Goal: Browse casually: Explore the website without a specific task or goal

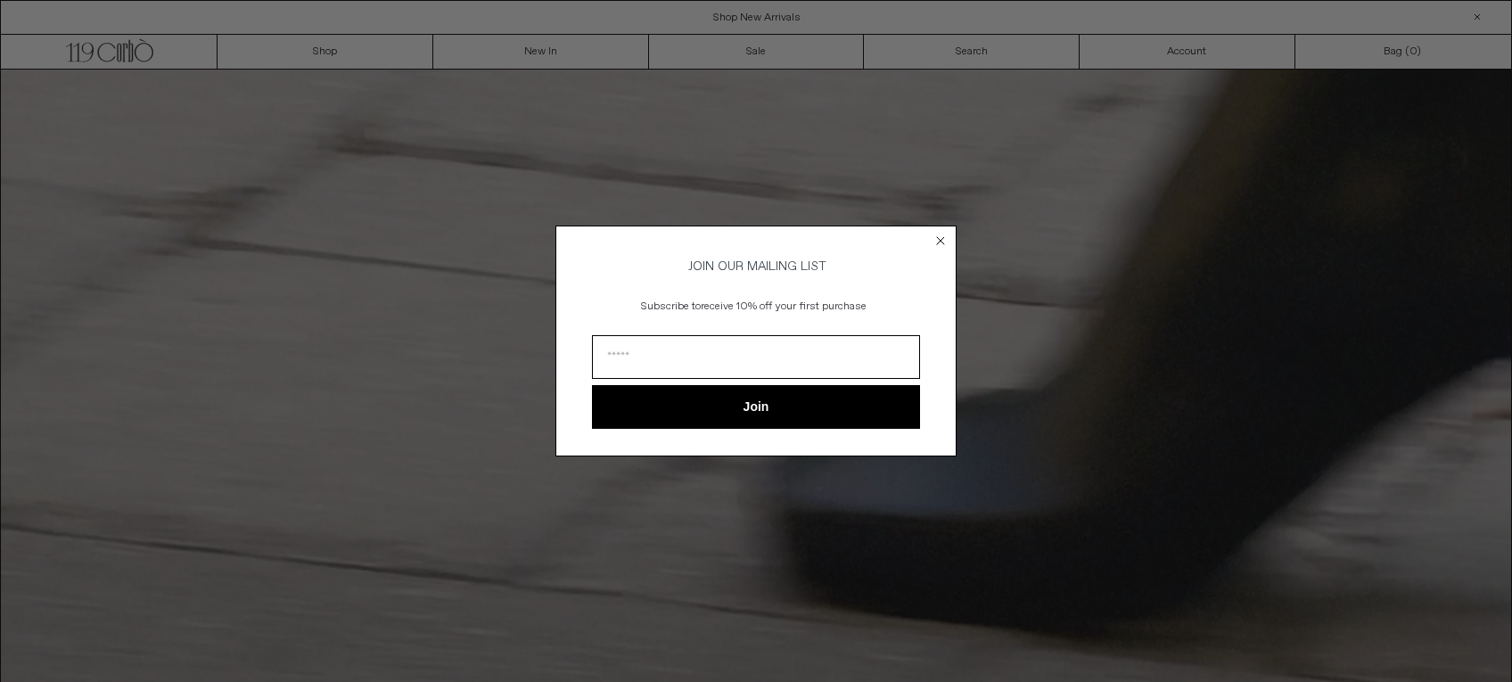
click at [939, 235] on circle "Close dialog" at bounding box center [940, 241] width 17 height 17
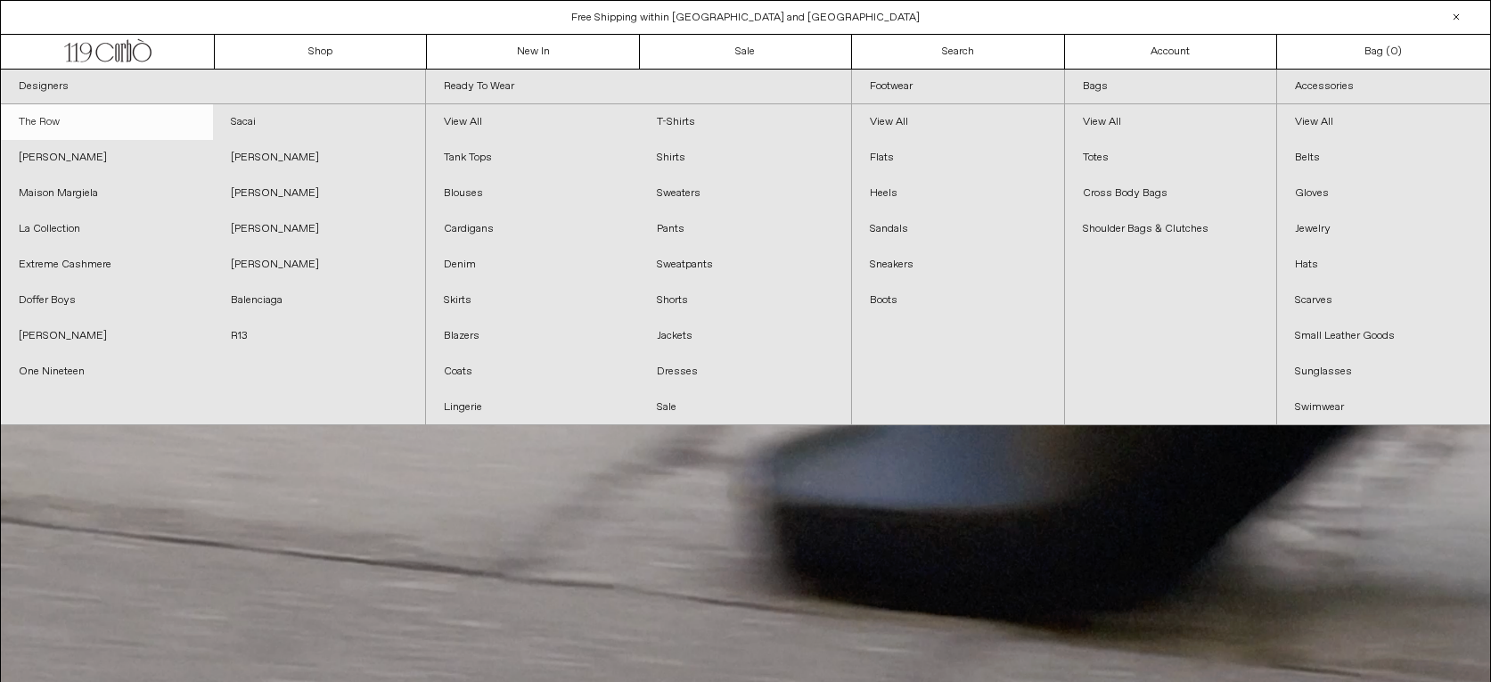
click at [38, 121] on link "The Row" at bounding box center [107, 122] width 212 height 36
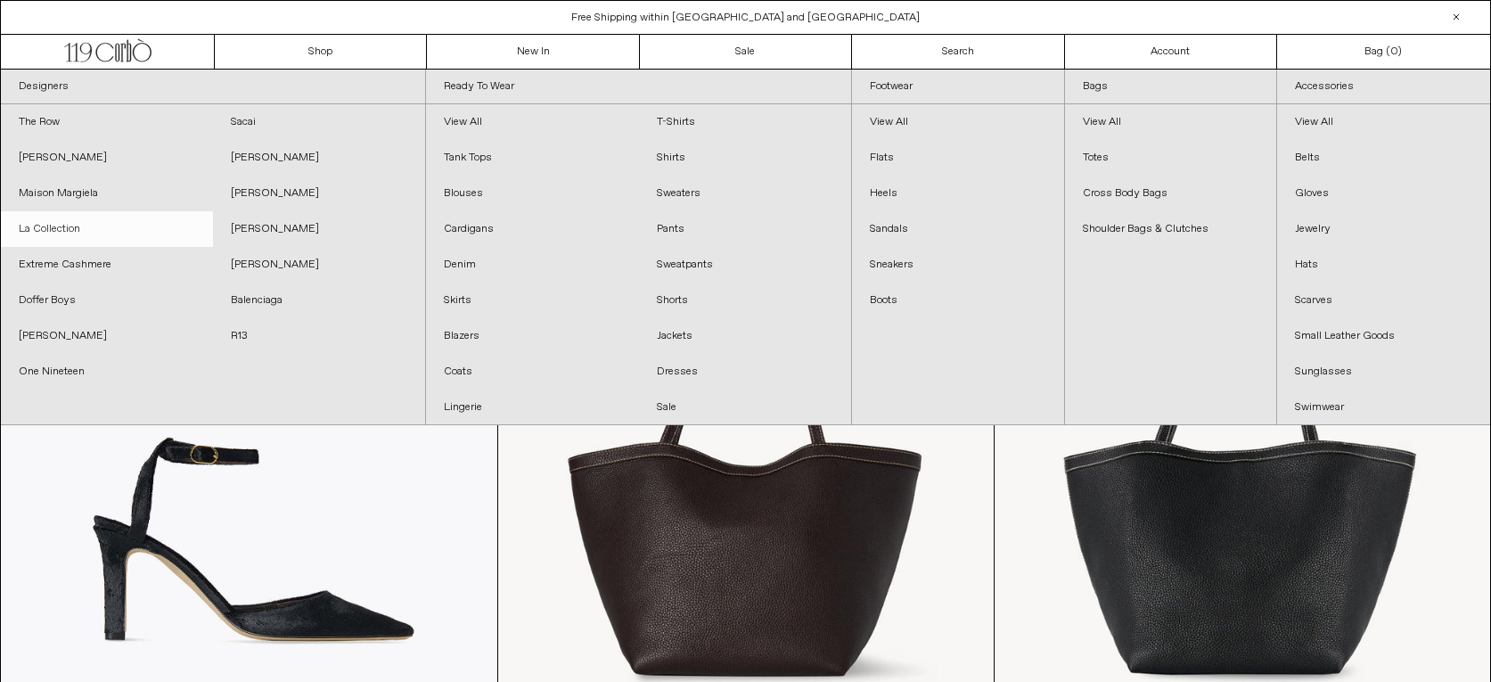
click at [44, 223] on link "La Collection" at bounding box center [107, 229] width 212 height 36
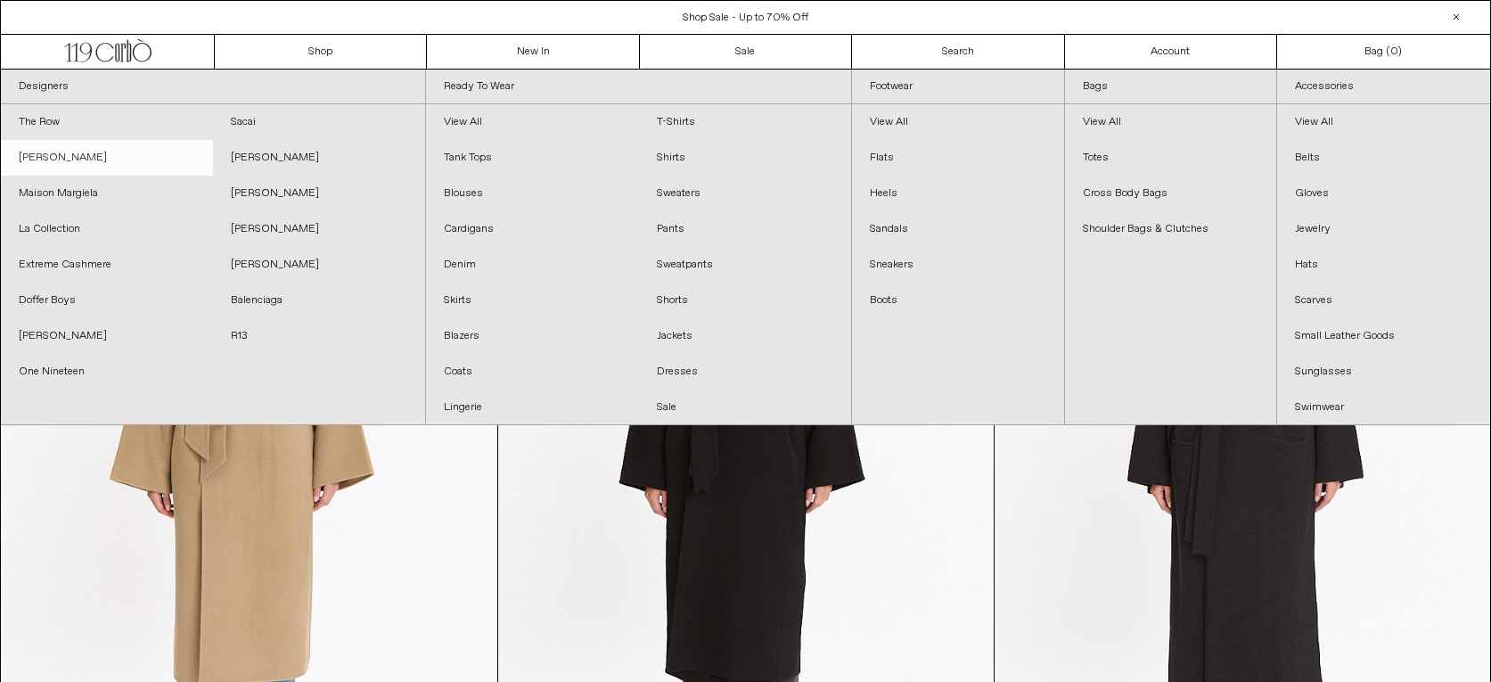
click at [84, 152] on link "[PERSON_NAME]" at bounding box center [107, 158] width 212 height 36
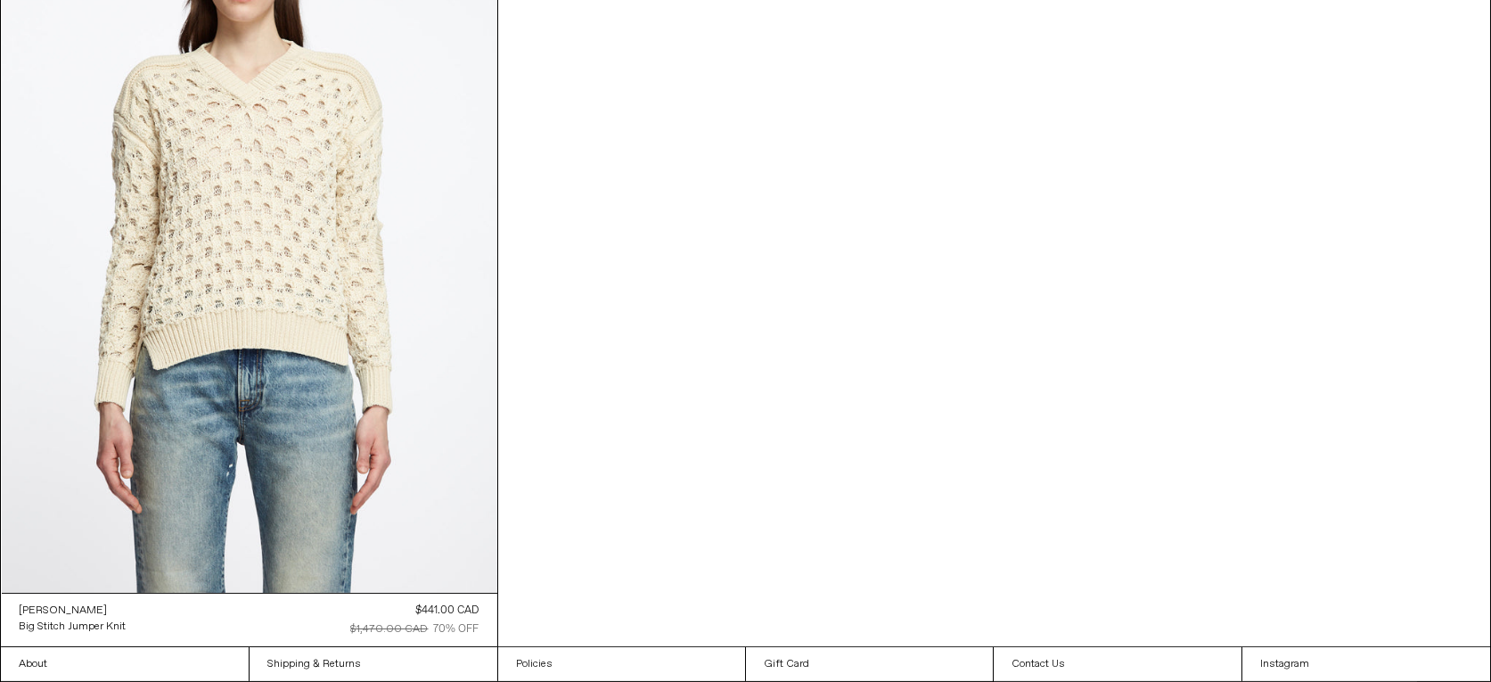
scroll to position [3456, 0]
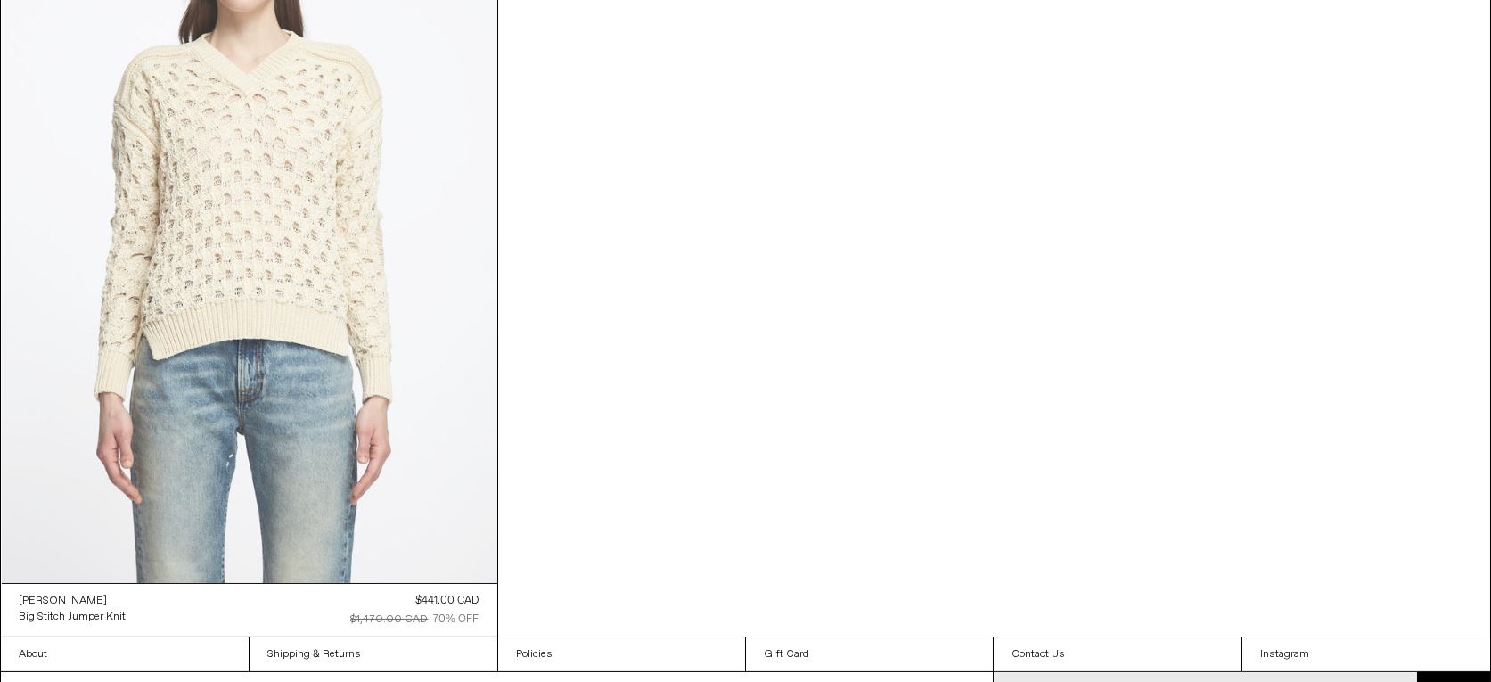
click at [294, 275] on at bounding box center [250, 211] width 496 height 743
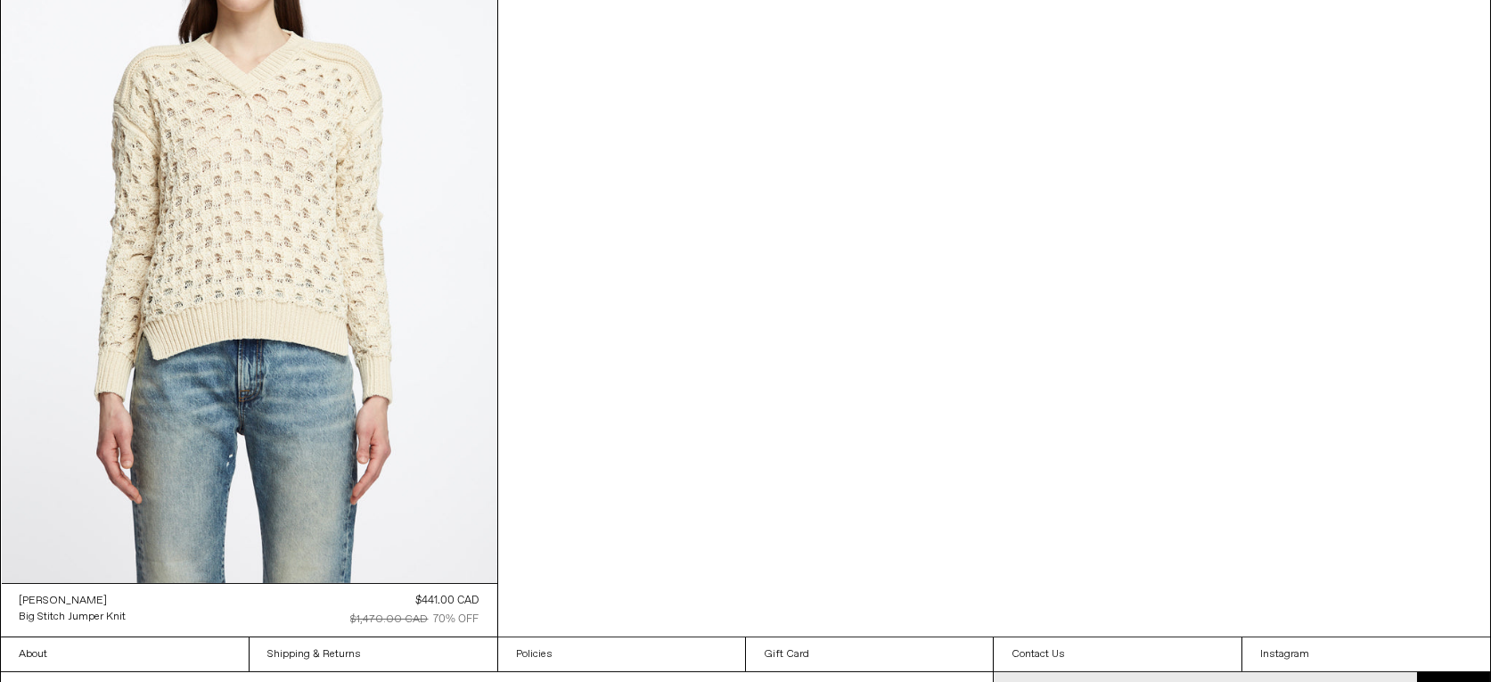
scroll to position [3456, 0]
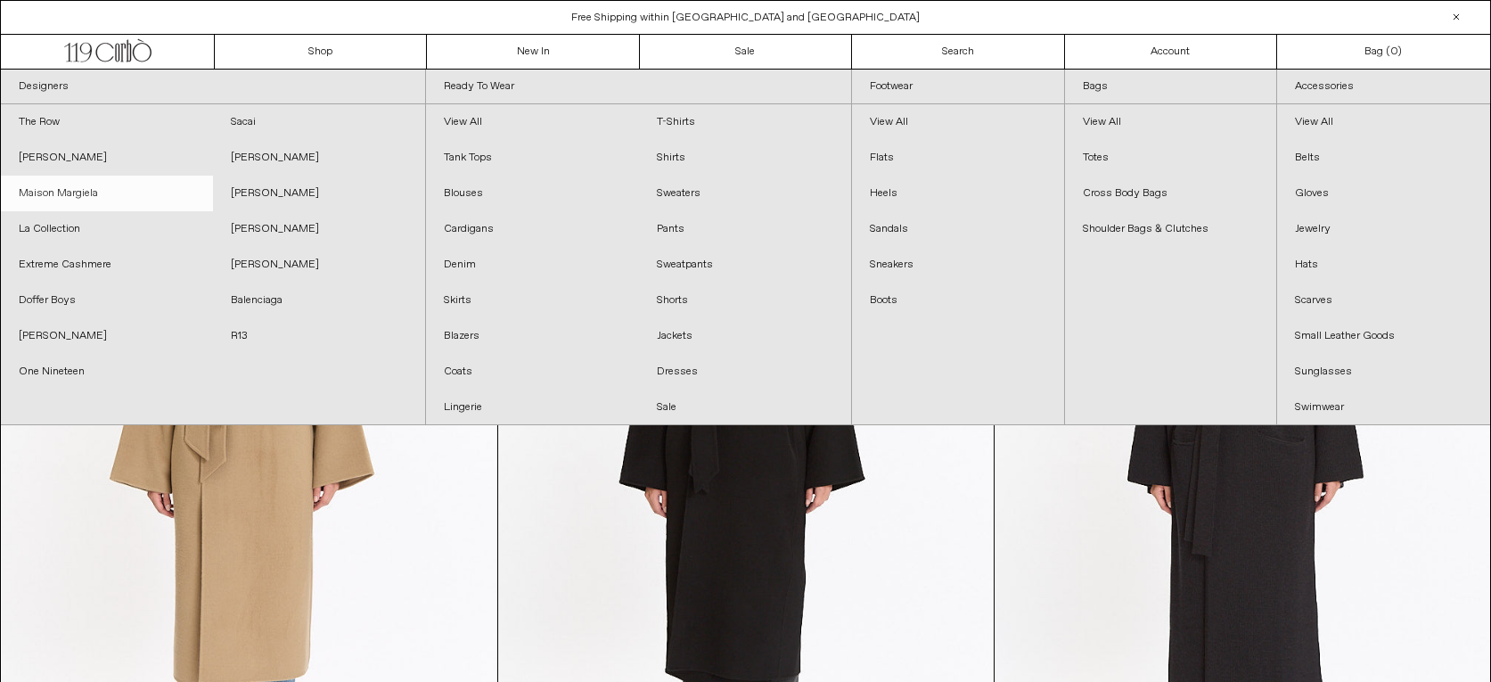
click at [95, 193] on link "Maison Margiela" at bounding box center [107, 194] width 212 height 36
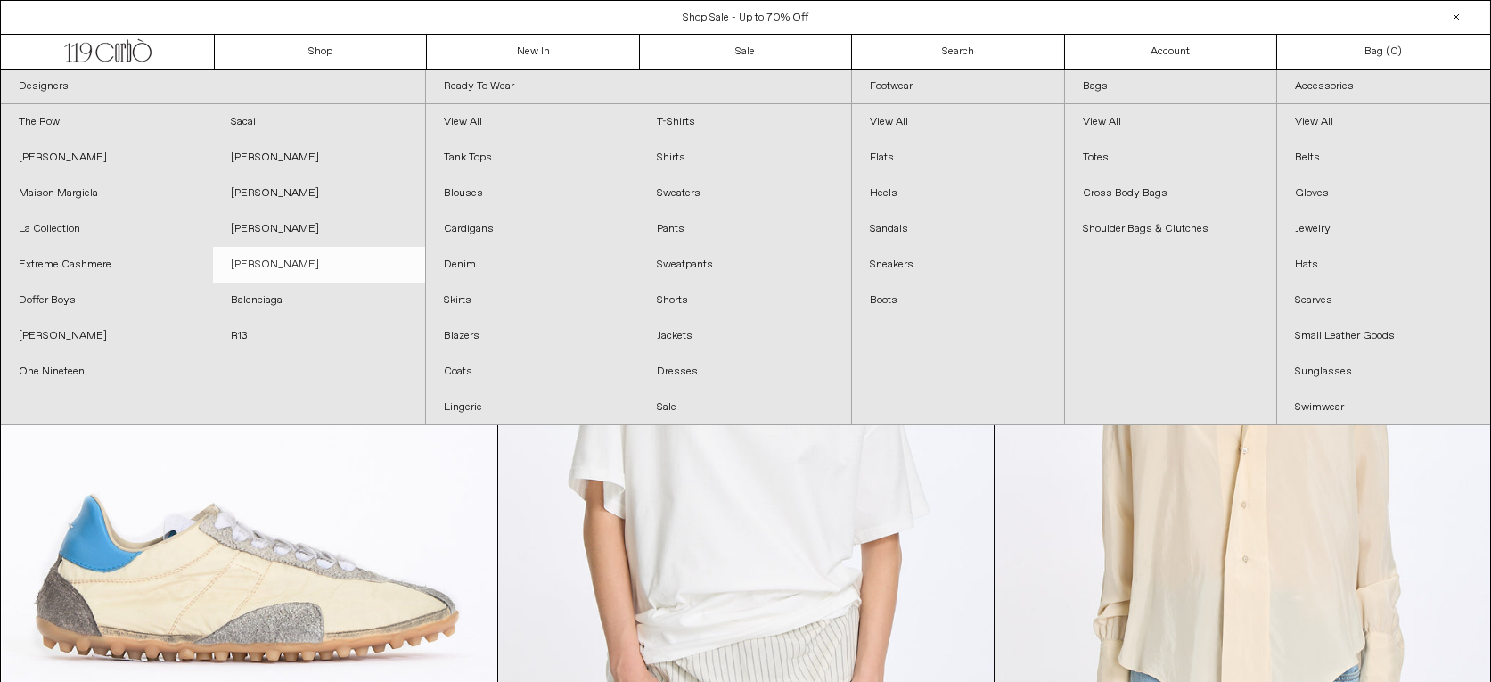
click at [233, 261] on link "[PERSON_NAME]" at bounding box center [319, 265] width 212 height 36
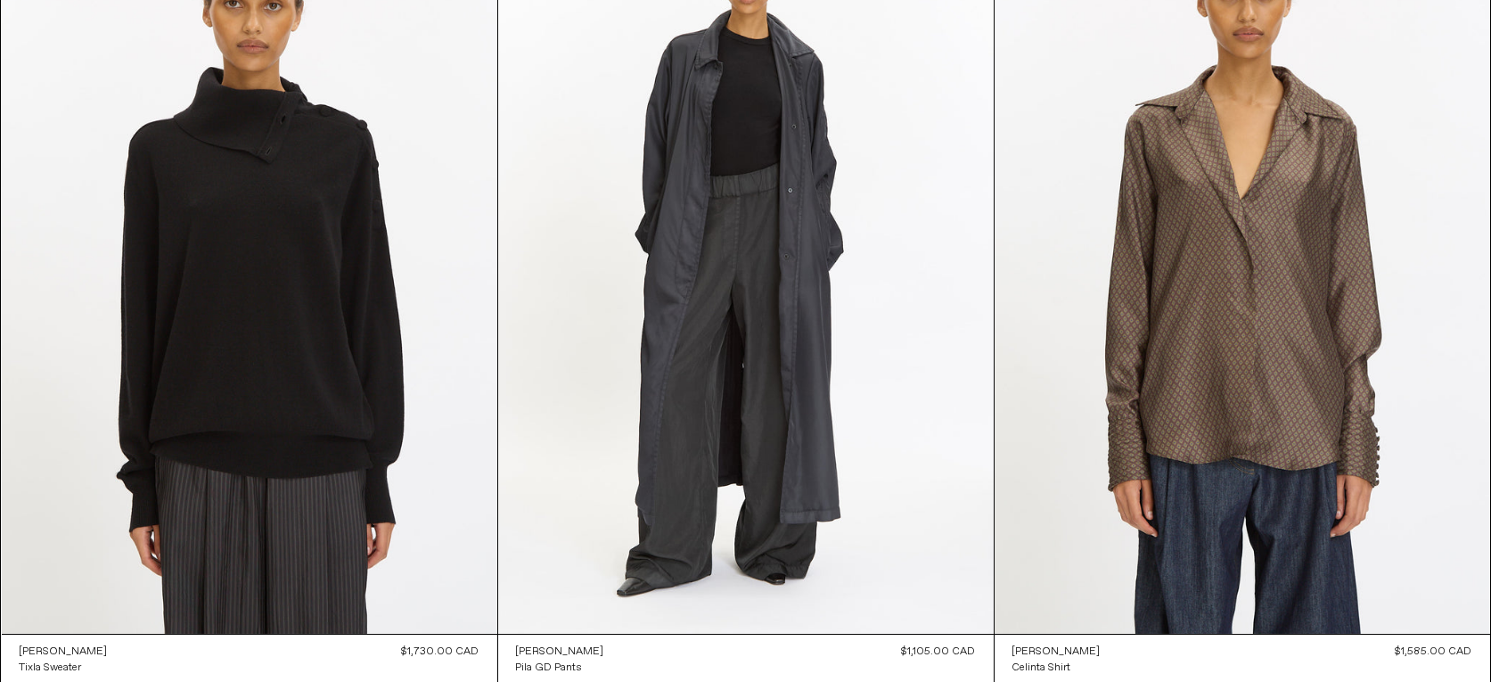
scroll to position [1032, 0]
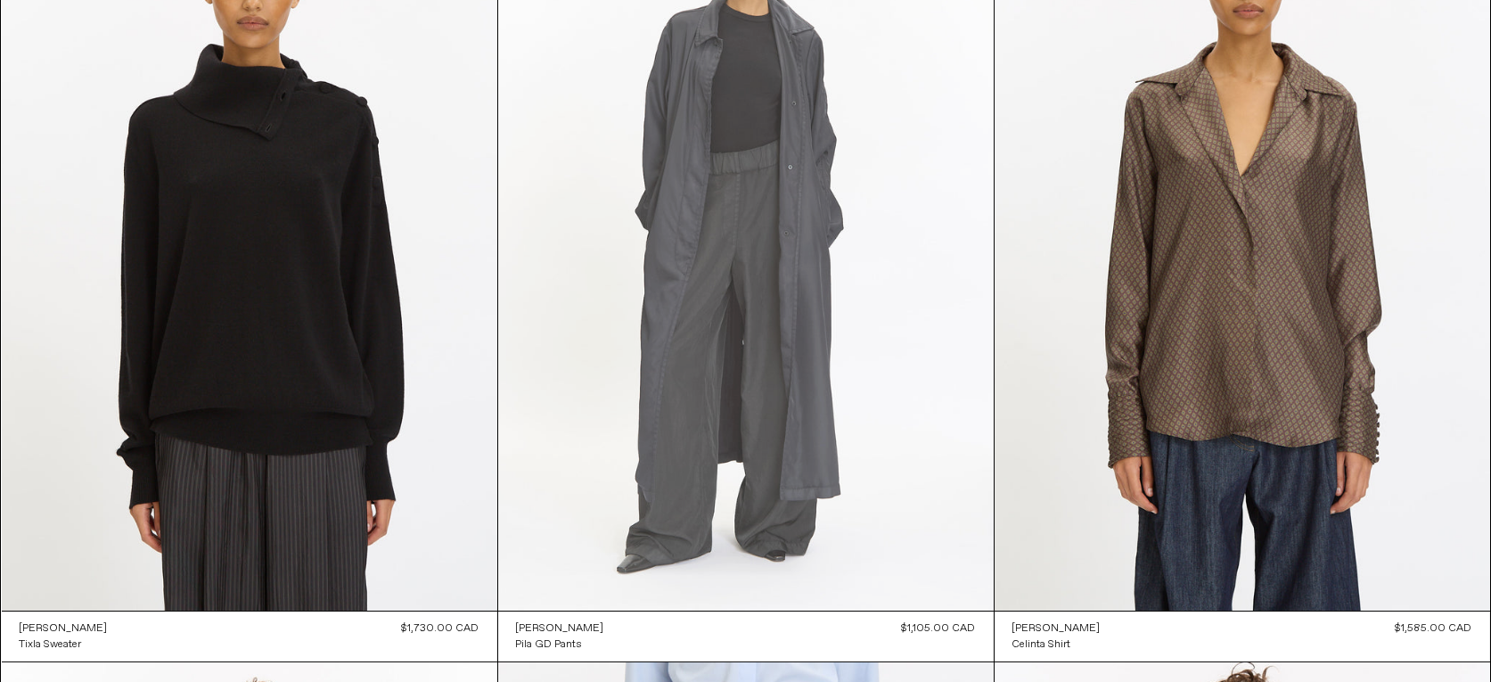
click at [741, 250] on at bounding box center [746, 238] width 496 height 743
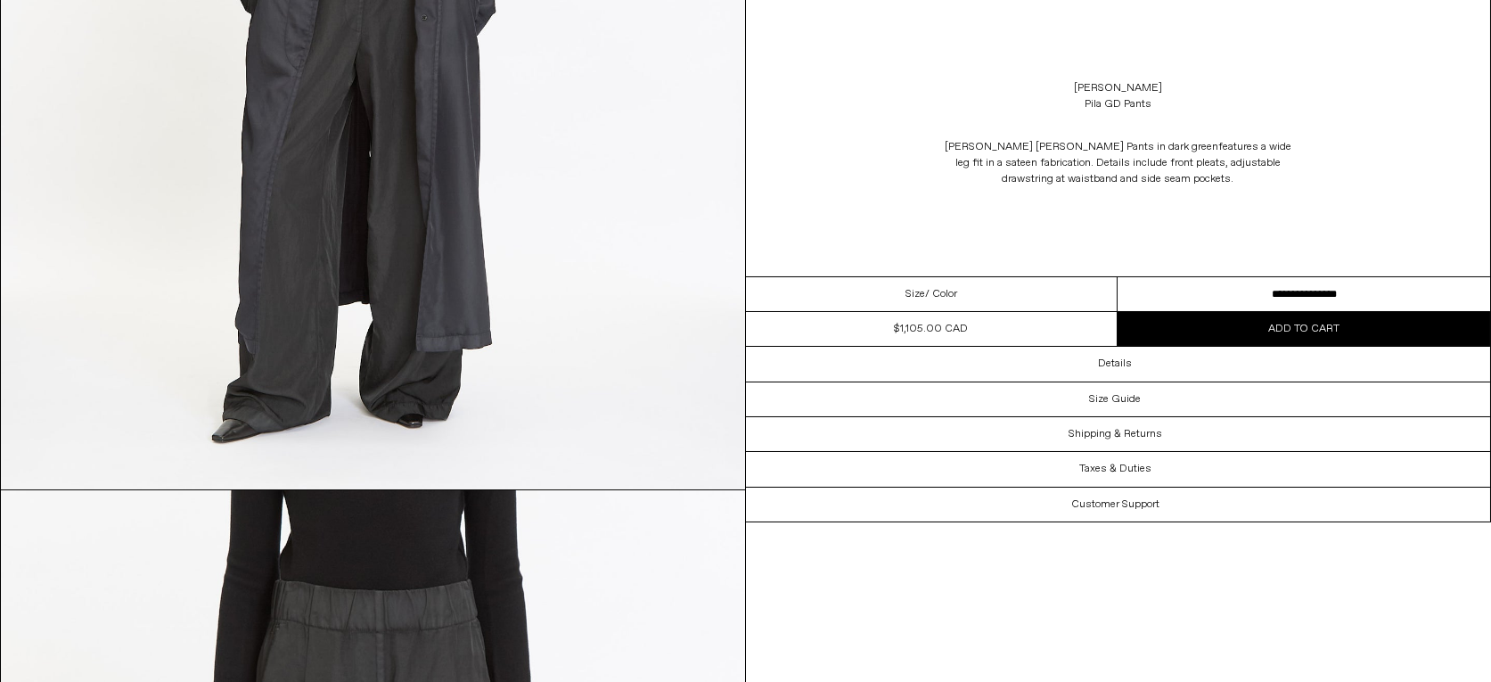
scroll to position [86, 0]
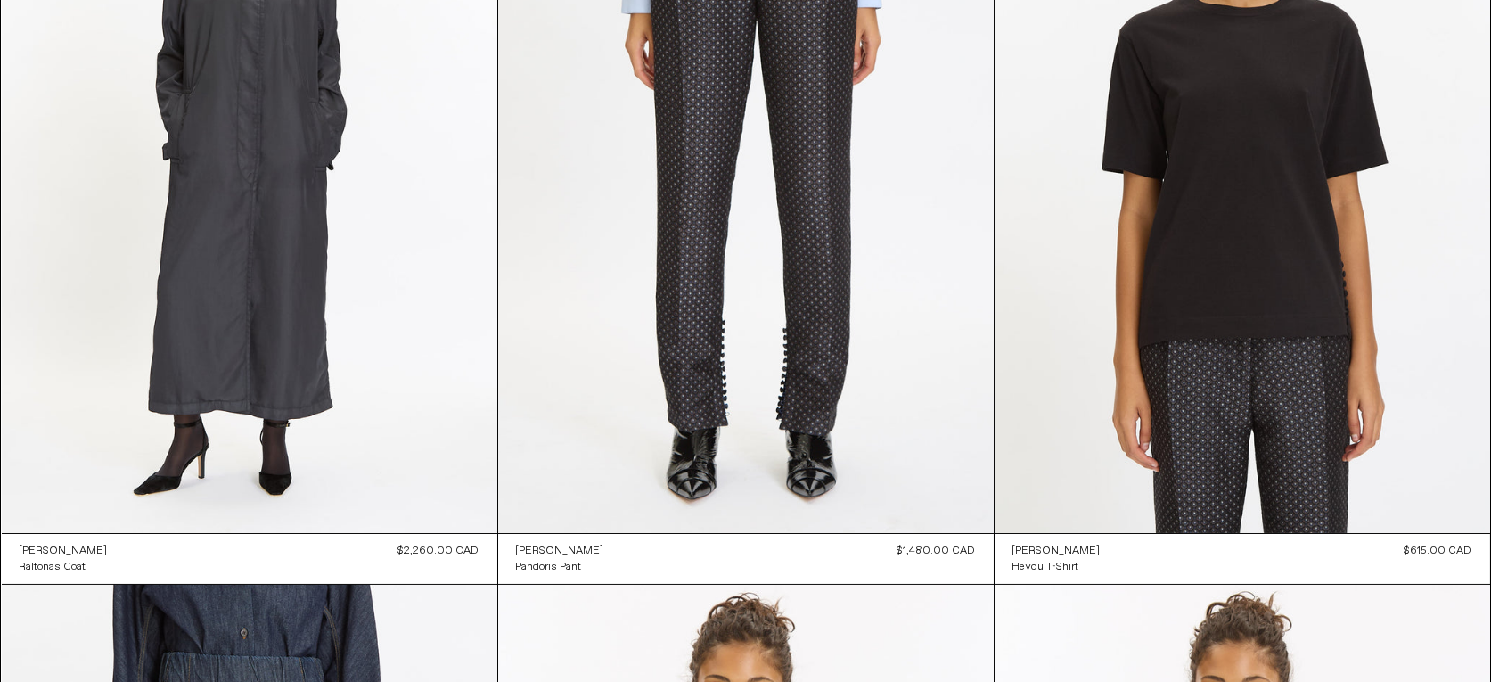
scroll to position [1713, 0]
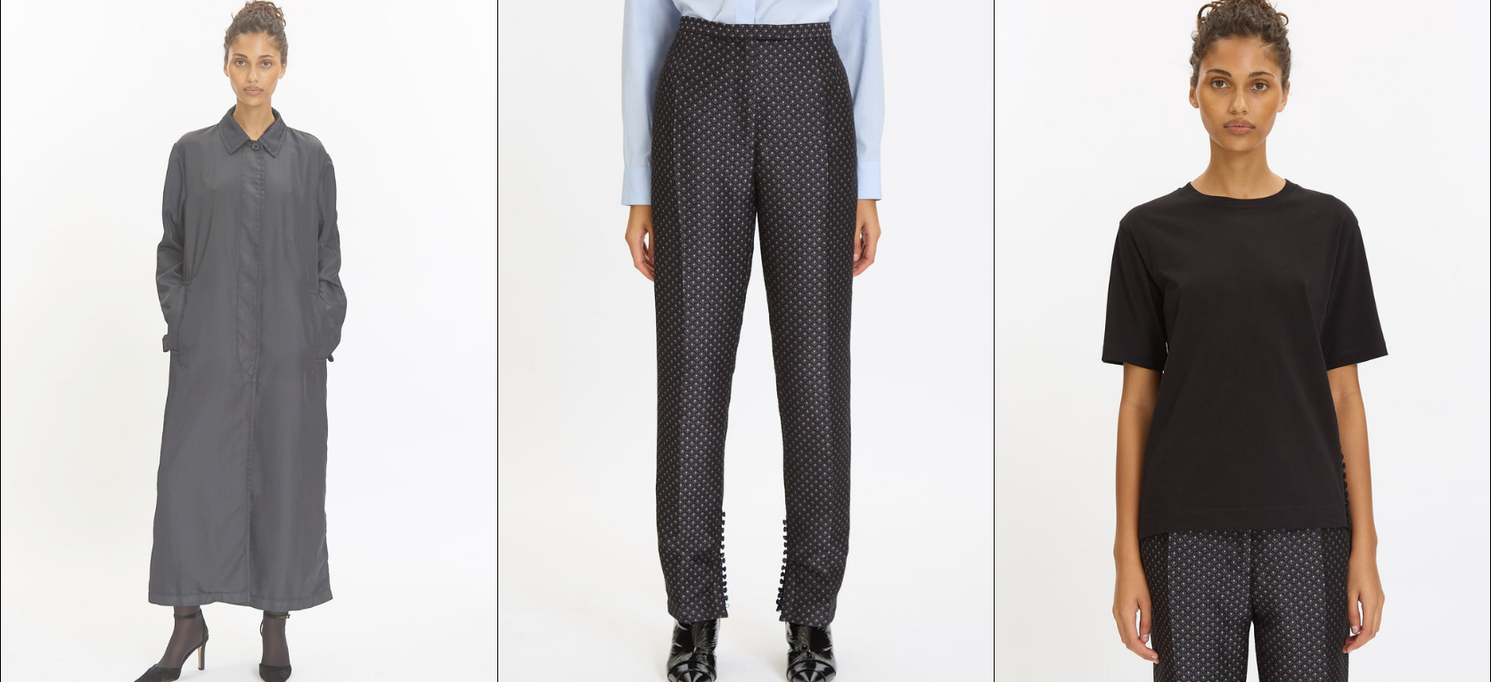
click at [263, 294] on at bounding box center [250, 352] width 496 height 743
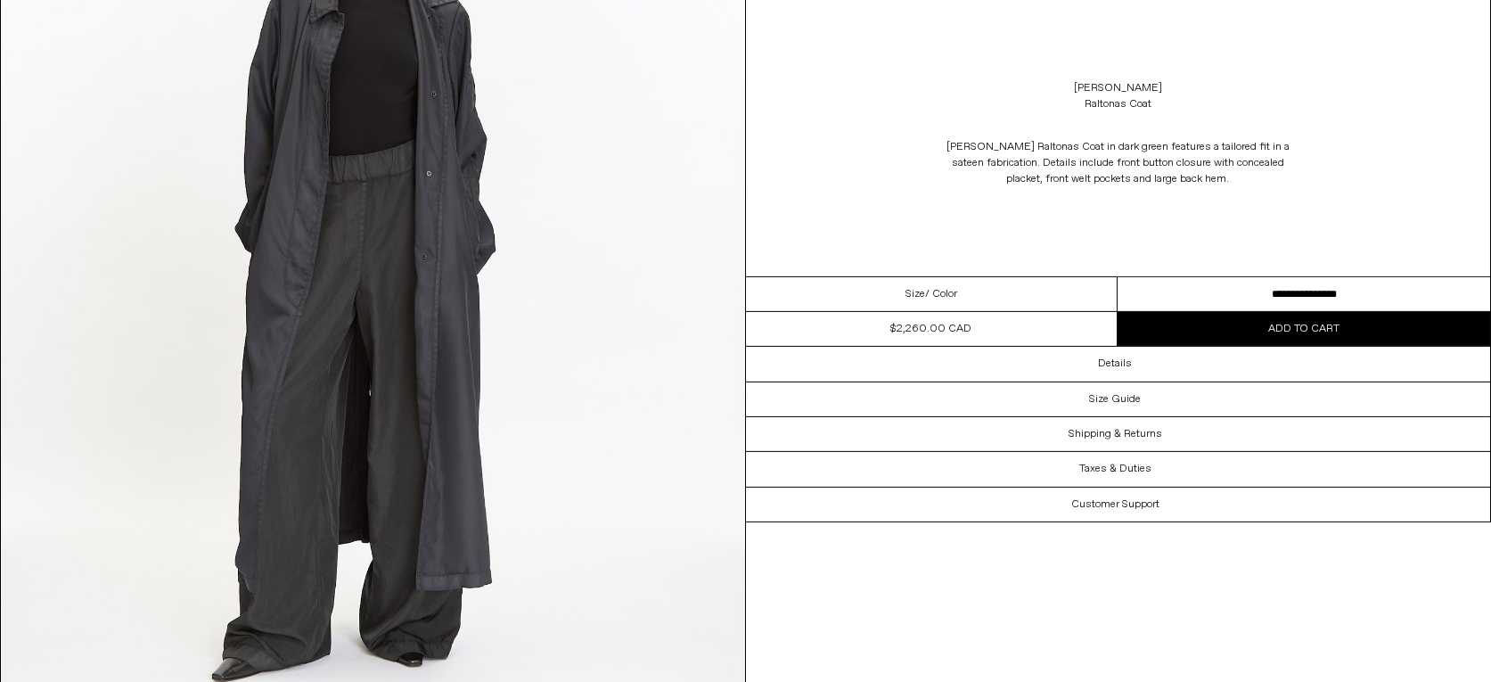
scroll to position [4035, 0]
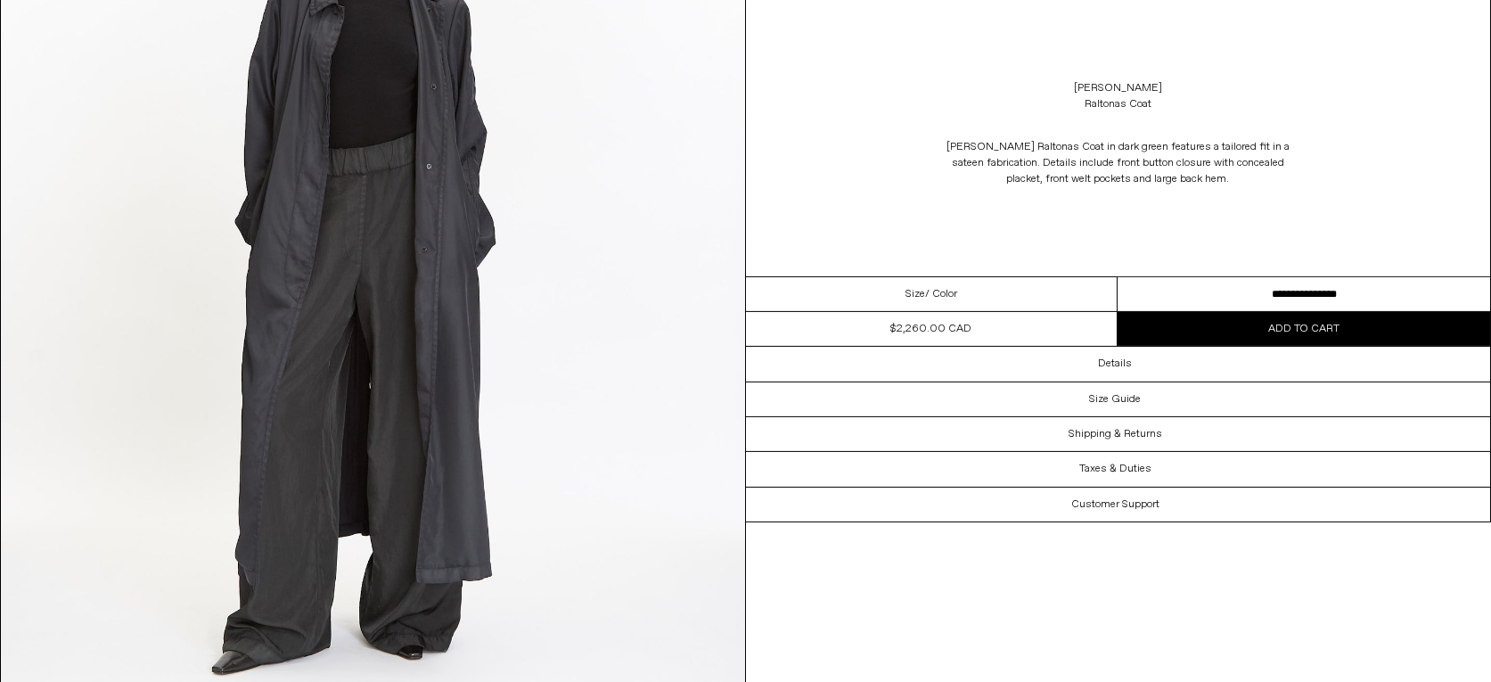
click at [1118, 277] on select "**********" at bounding box center [1304, 294] width 373 height 35
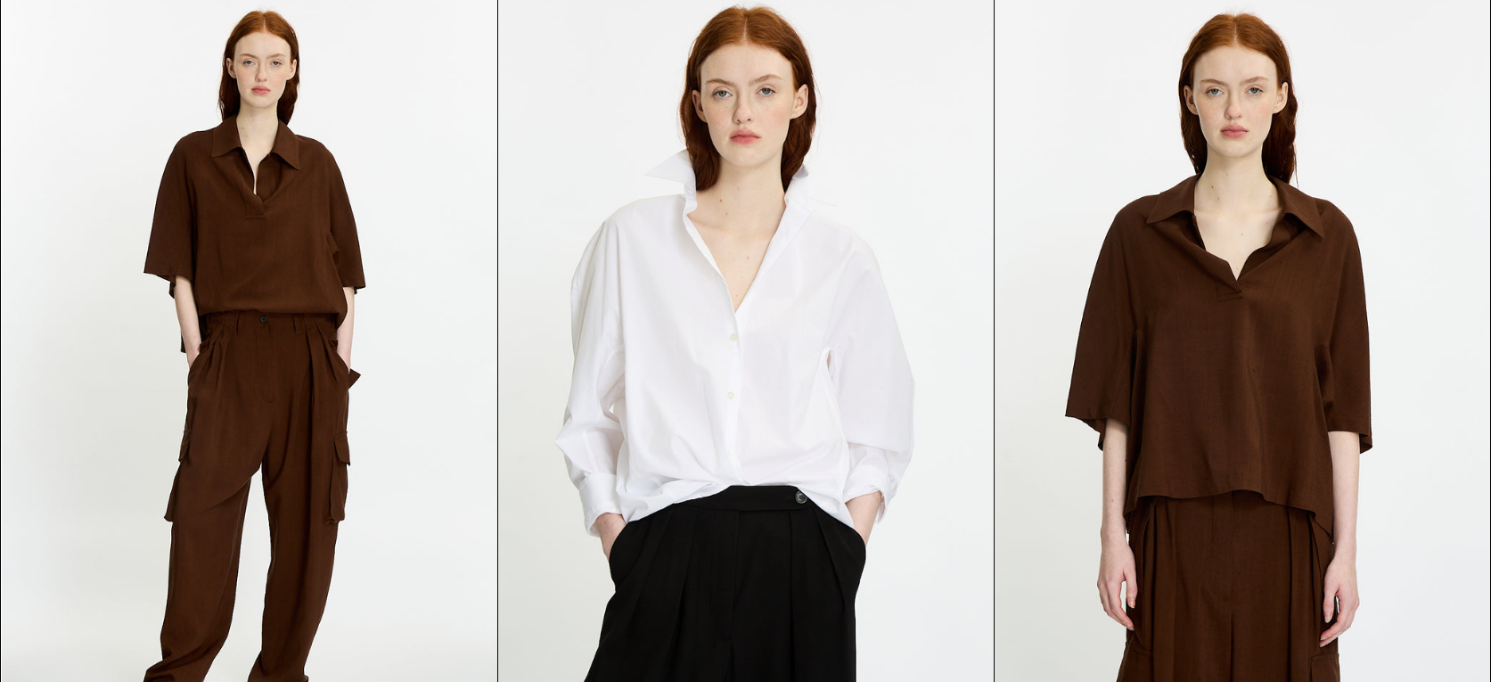
scroll to position [13690, 0]
